Goal: Information Seeking & Learning: Learn about a topic

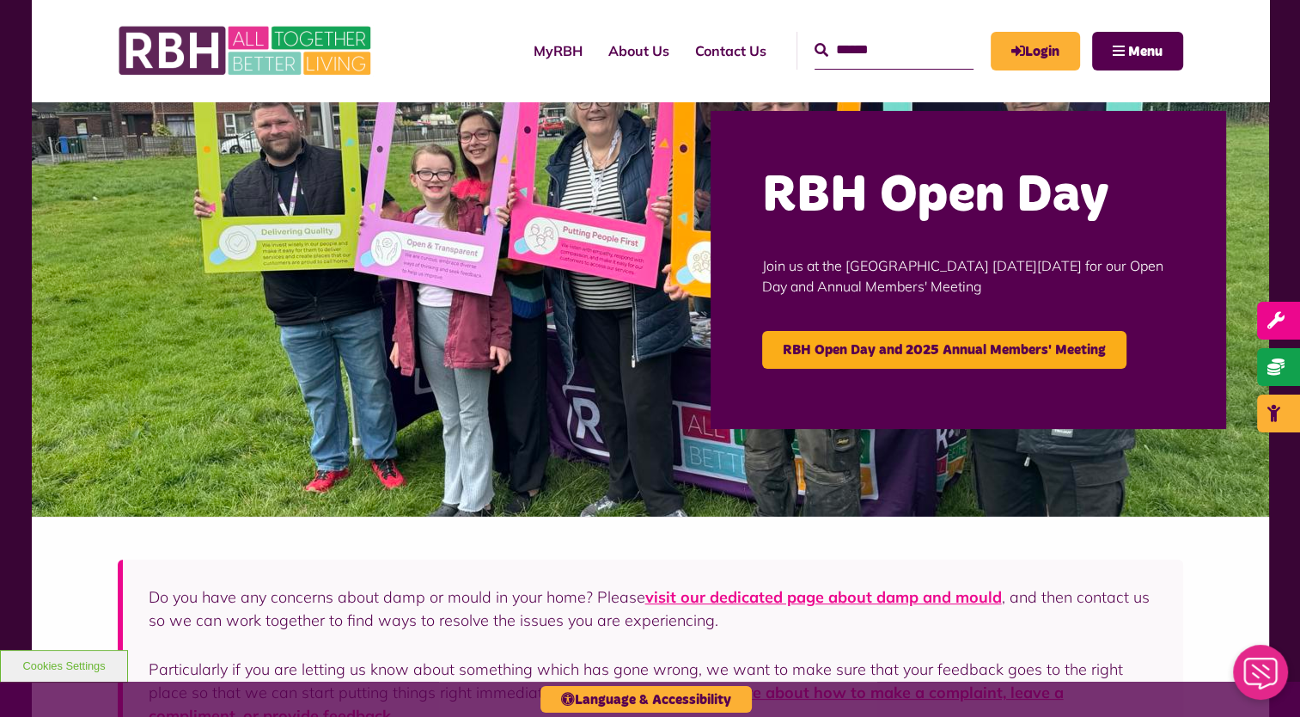
scroll to position [41, 0]
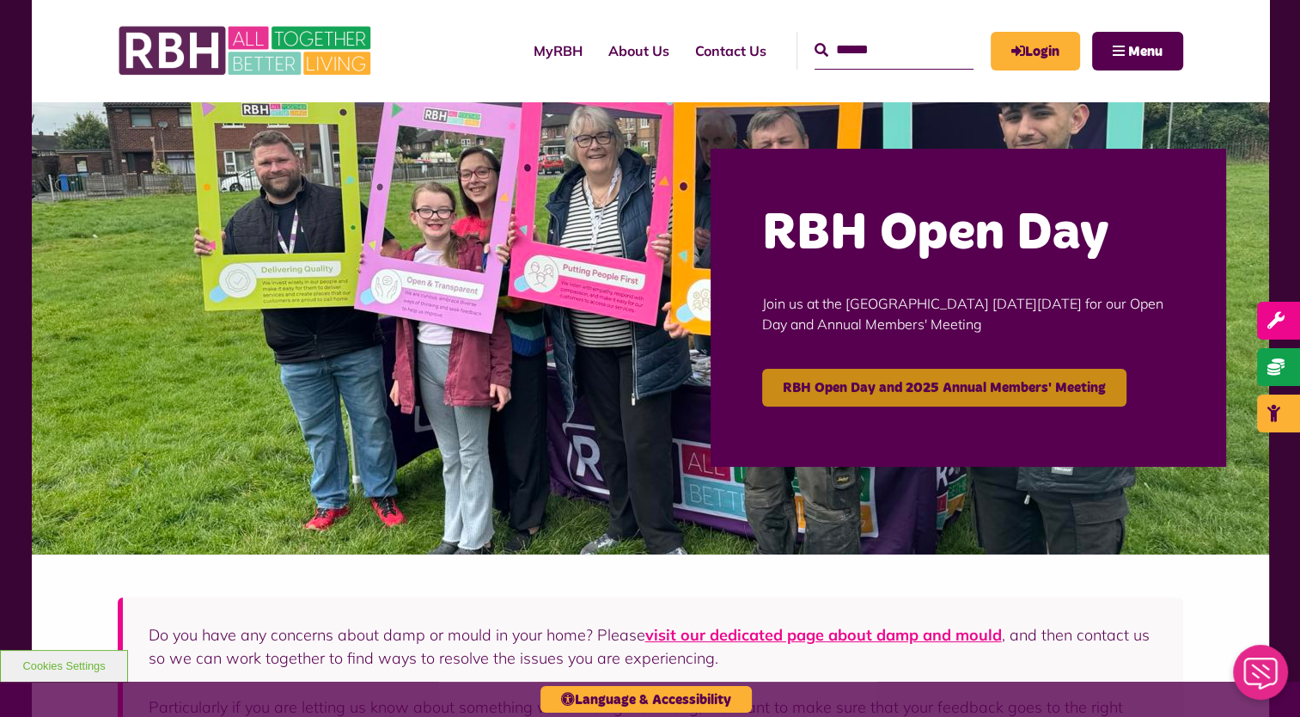
click at [949, 396] on link "RBH Open Day and 2025 Annual Members' Meeting" at bounding box center [944, 388] width 364 height 38
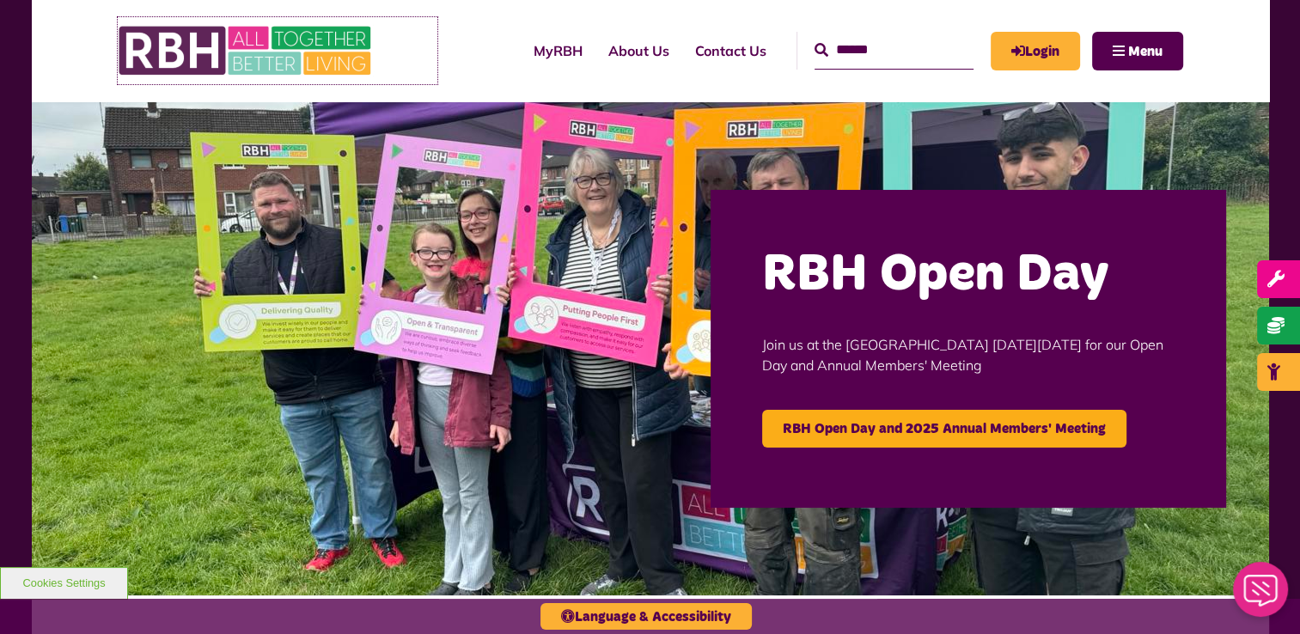
click at [248, 43] on img at bounding box center [247, 50] width 258 height 67
